Goal: Information Seeking & Learning: Learn about a topic

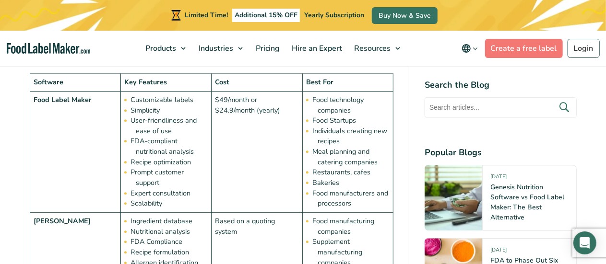
scroll to position [1152, 0]
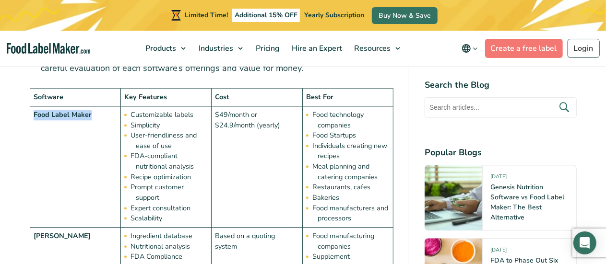
drag, startPoint x: 33, startPoint y: 114, endPoint x: 104, endPoint y: 120, distance: 71.3
click at [104, 120] on td "Food Label Maker" at bounding box center [75, 166] width 91 height 121
copy strong "Food Label Maker"
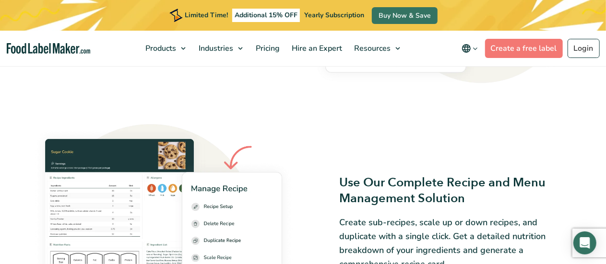
scroll to position [1152, 0]
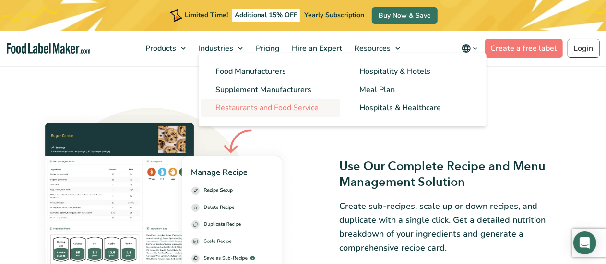
click at [248, 102] on link "Restaurants and Food Service" at bounding box center [270, 108] width 139 height 18
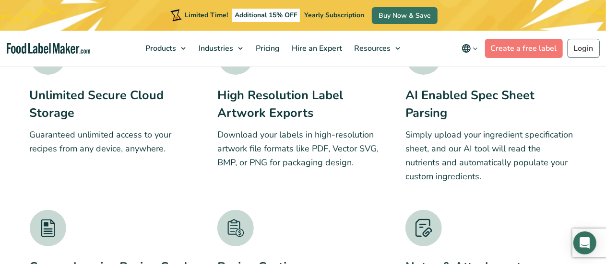
scroll to position [2160, 0]
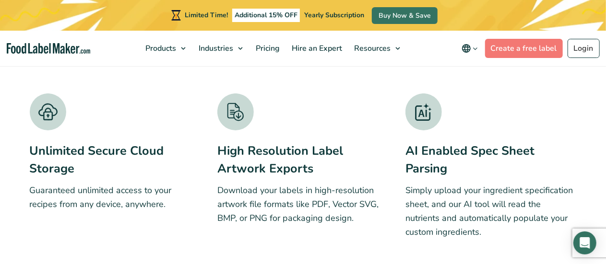
click at [39, 112] on img at bounding box center [48, 112] width 36 height 37
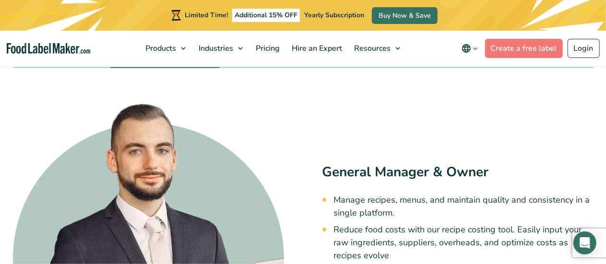
scroll to position [2975, 0]
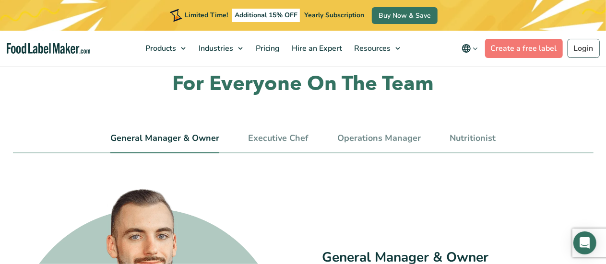
click at [487, 128] on div "Customized Solution For Everyone On The Team General Manager & Owner Executive …" at bounding box center [303, 262] width 595 height 434
click at [477, 136] on link "Nutritionist" at bounding box center [473, 138] width 46 height 11
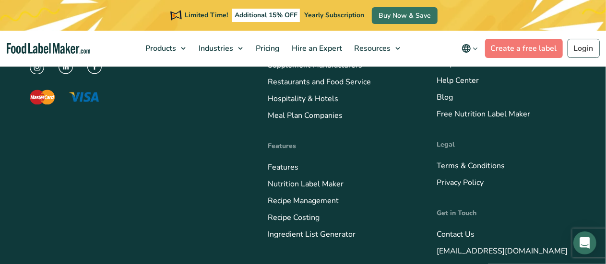
scroll to position [4505, 0]
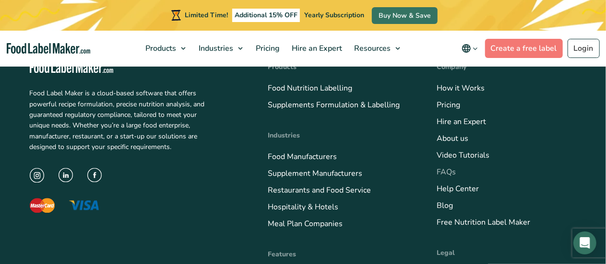
click at [445, 174] on link "FAQs" at bounding box center [446, 172] width 19 height 11
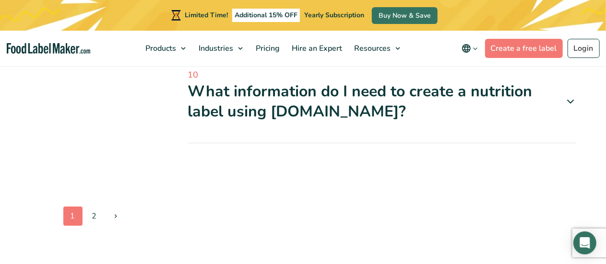
scroll to position [1056, 0]
click at [91, 207] on link "2" at bounding box center [94, 216] width 19 height 19
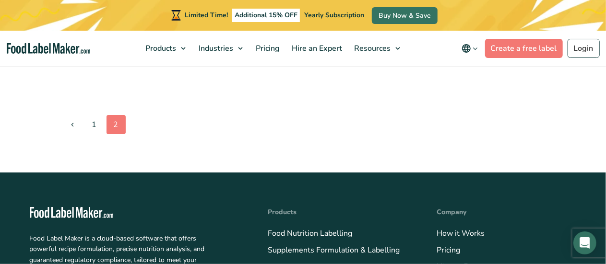
scroll to position [528, 0]
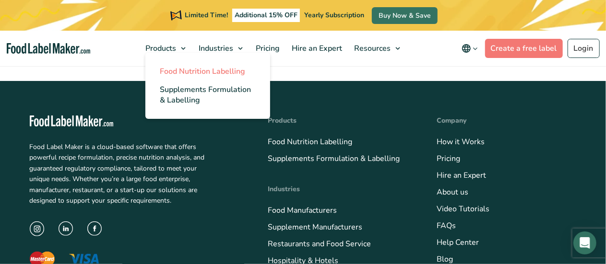
click at [169, 72] on span "Food Nutrition Labelling" at bounding box center [202, 71] width 85 height 11
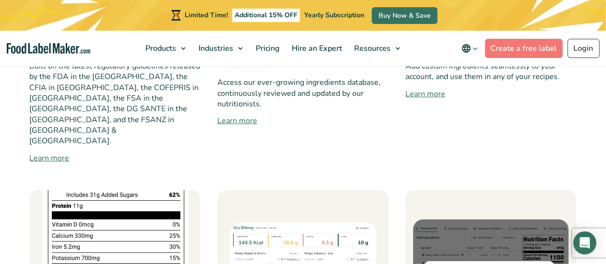
scroll to position [672, 0]
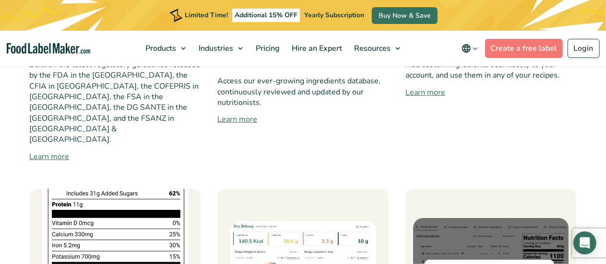
click at [49, 151] on link "Learn more" at bounding box center [115, 157] width 171 height 12
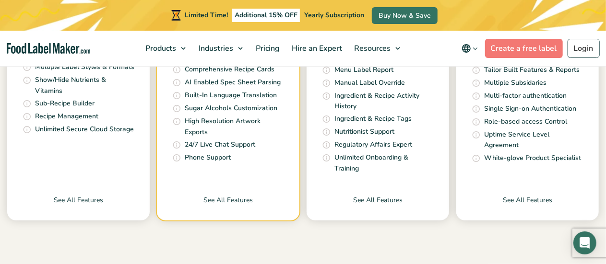
scroll to position [480, 0]
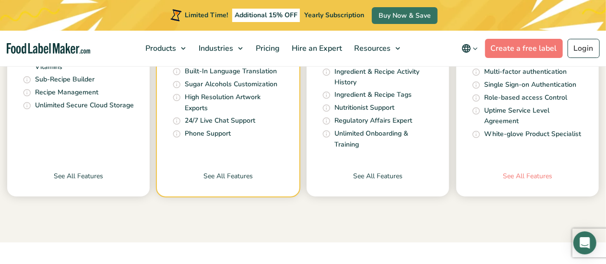
click at [531, 171] on link "See All Features" at bounding box center [527, 183] width 143 height 25
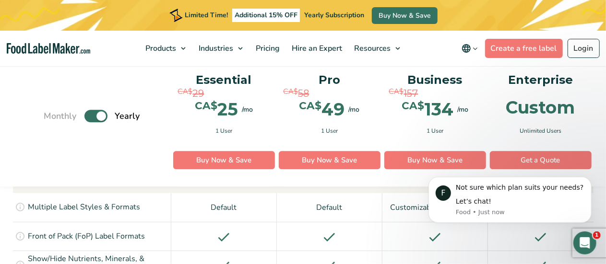
scroll to position [1152, 0]
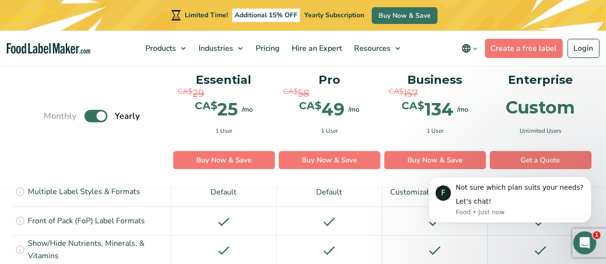
click at [522, 225] on body "F Not sure which plan suits your needs? Let’s chat! Food • Just now" at bounding box center [510, 200] width 184 height 68
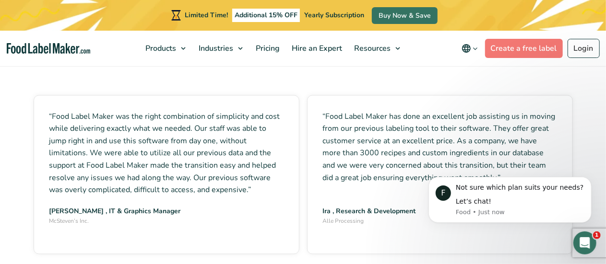
scroll to position [2687, 0]
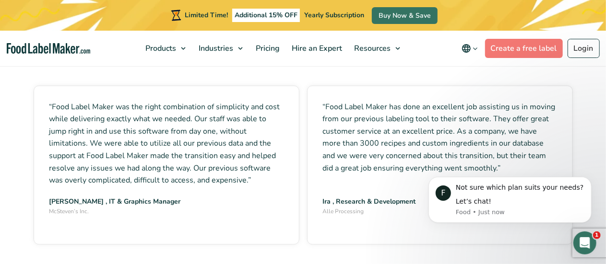
click at [301, 264] on button "2" at bounding box center [303, 266] width 5 height 5
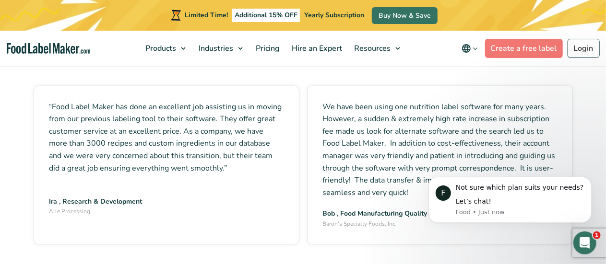
click at [311, 261] on ul "1 2 3" at bounding box center [303, 267] width 30 height 13
click at [312, 261] on ul "1 2 3" at bounding box center [303, 267] width 30 height 13
click at [317, 264] on button "3" at bounding box center [315, 266] width 5 height 5
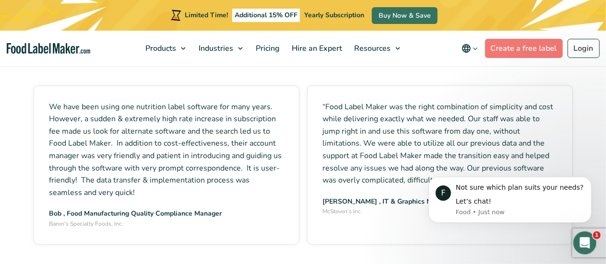
click at [317, 264] on button "3" at bounding box center [315, 266] width 5 height 5
click at [294, 261] on ul "1 2 3" at bounding box center [303, 267] width 30 height 13
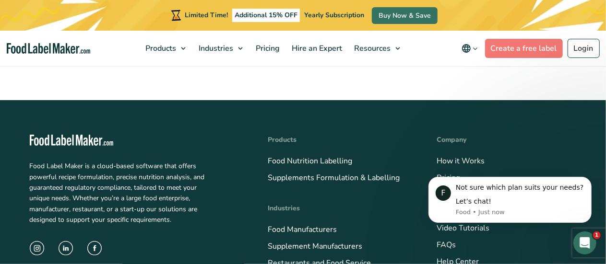
scroll to position [3647, 0]
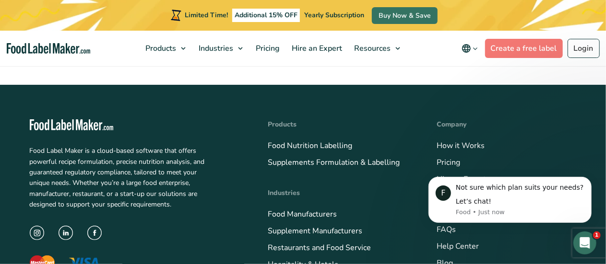
click at [458, 191] on link "About us" at bounding box center [453, 196] width 32 height 11
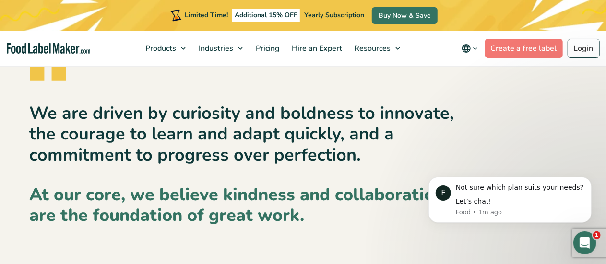
scroll to position [1627, 0]
